Goal: Task Accomplishment & Management: Use online tool/utility

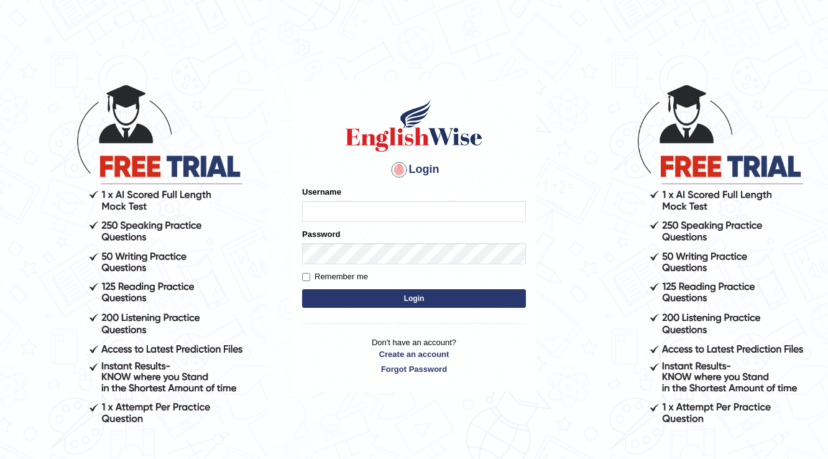
click at [375, 213] on input "Username" at bounding box center [414, 211] width 224 height 21
click at [375, 143] on img at bounding box center [414, 126] width 142 height 56
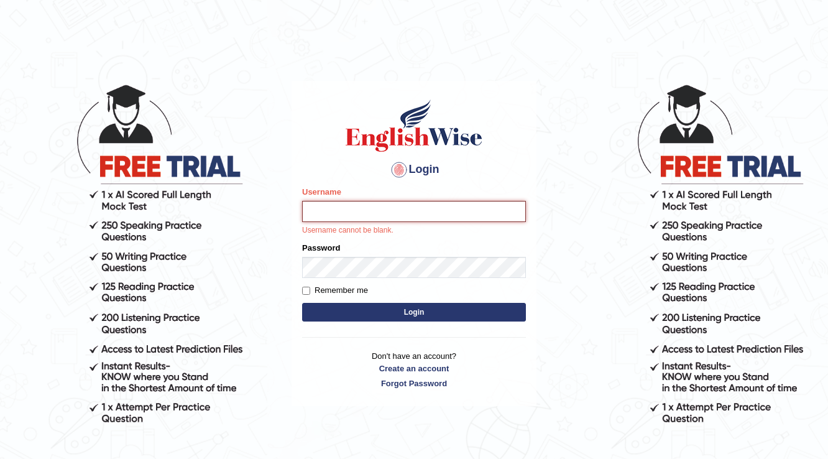
click at [365, 208] on input "Username" at bounding box center [414, 211] width 224 height 21
click at [328, 129] on h1 at bounding box center [414, 126] width 224 height 56
click at [410, 216] on input "Username" at bounding box center [414, 211] width 224 height 21
click at [393, 254] on div "Password" at bounding box center [414, 260] width 224 height 36
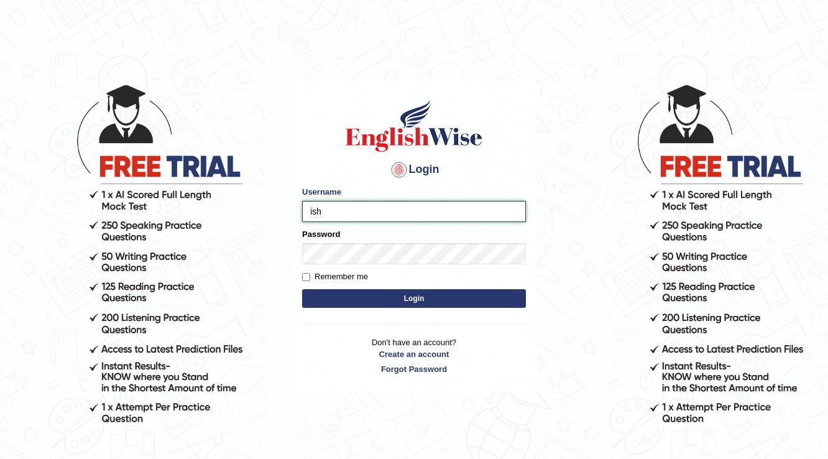
click at [338, 203] on input "ish" at bounding box center [414, 211] width 224 height 21
type input "ishamidha46"
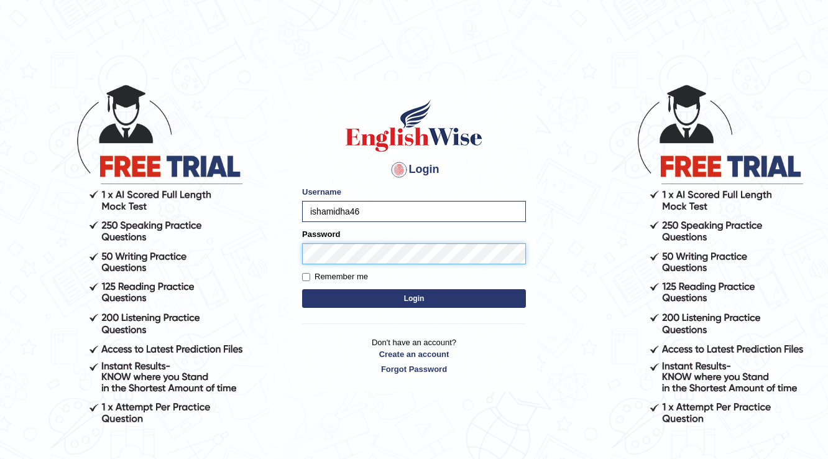
click at [302, 289] on button "Login" at bounding box center [414, 298] width 224 height 19
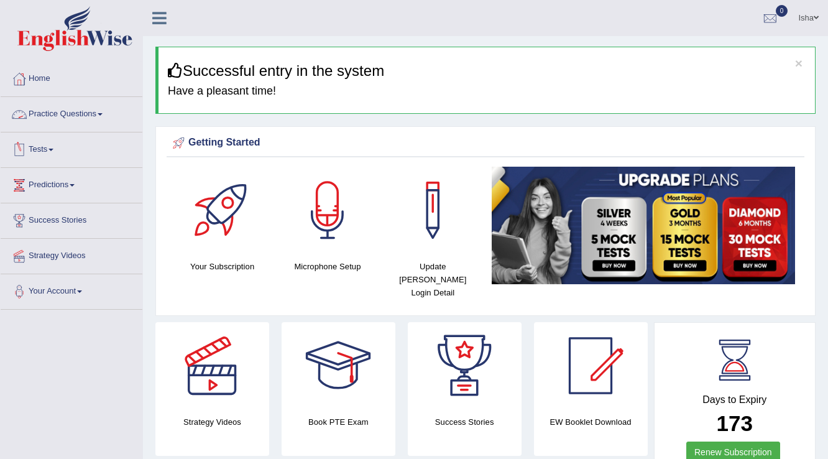
click at [47, 116] on link "Practice Questions" at bounding box center [72, 112] width 142 height 31
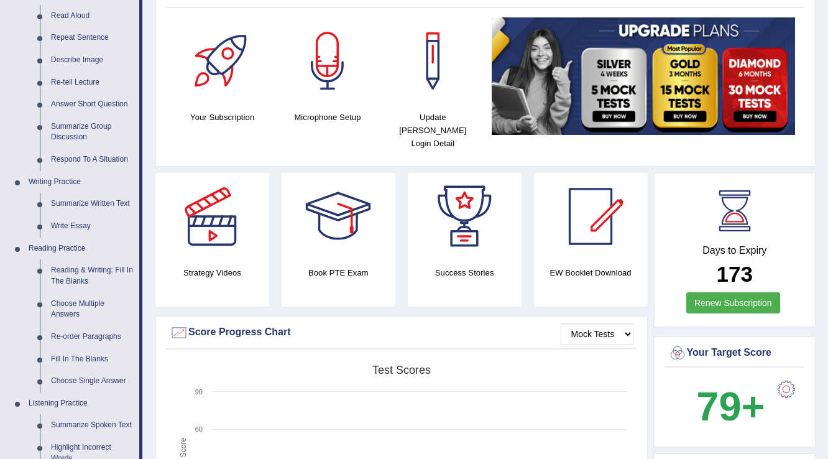
scroll to position [550, 0]
